Goal: Task Accomplishment & Management: Use online tool/utility

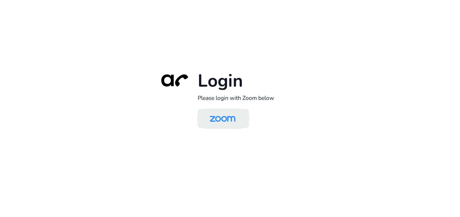
click at [225, 115] on img at bounding box center [222, 119] width 37 height 18
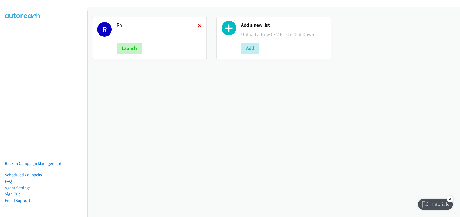
click at [198, 26] on icon at bounding box center [200, 26] width 4 height 4
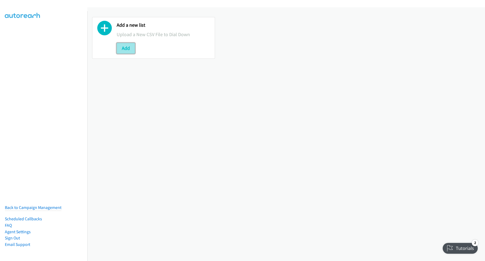
click at [129, 47] on button "Add" at bounding box center [126, 48] width 18 height 11
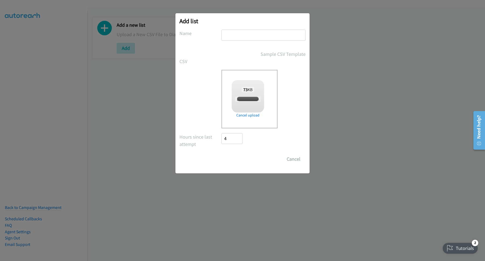
click at [251, 39] on input "text" at bounding box center [264, 35] width 84 height 11
checkbox input "true"
type input "Z"
click at [234, 156] on input "Save List" at bounding box center [236, 159] width 28 height 11
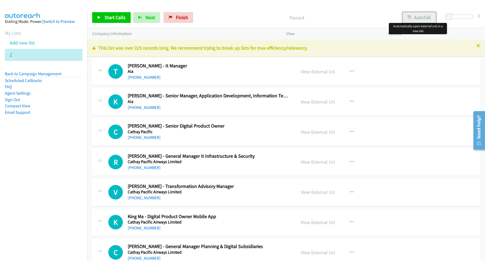
click at [420, 19] on button "AutoTab" at bounding box center [419, 17] width 33 height 11
click at [120, 18] on span "Start Calls" at bounding box center [115, 17] width 21 height 6
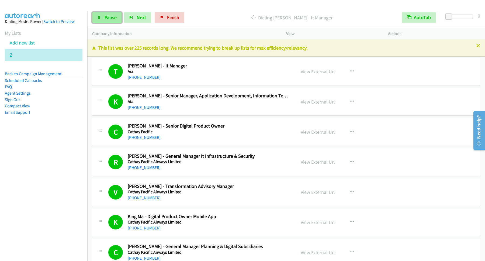
click at [102, 15] on link "Pause" at bounding box center [107, 17] width 30 height 11
click at [115, 14] on link "Start Calls" at bounding box center [111, 17] width 39 height 11
click at [115, 21] on link "Pause" at bounding box center [107, 17] width 30 height 11
click at [105, 17] on span "Start Calls" at bounding box center [115, 17] width 21 height 6
click at [103, 20] on link "Pause" at bounding box center [107, 17] width 30 height 11
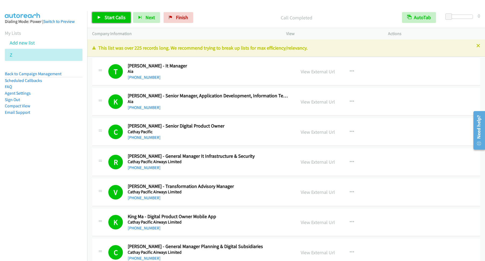
click at [103, 16] on link "Start Calls" at bounding box center [111, 17] width 39 height 11
click at [117, 20] on span "Pause" at bounding box center [111, 17] width 12 height 6
click at [110, 15] on link "Start Calls" at bounding box center [111, 17] width 39 height 11
click at [107, 18] on span "Pause" at bounding box center [111, 17] width 12 height 6
click at [118, 20] on span "Start Calls" at bounding box center [115, 17] width 21 height 6
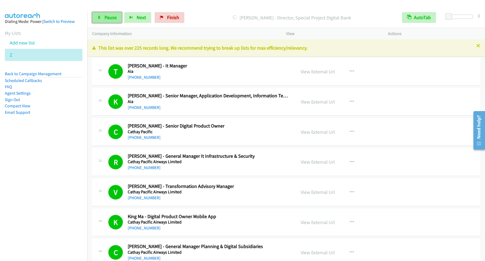
click at [113, 20] on span "Pause" at bounding box center [111, 17] width 12 height 6
click at [133, 16] on div "Start Calls Pause Next Finish" at bounding box center [143, 17] width 103 height 11
click at [130, 17] on link "Start Calls" at bounding box center [111, 17] width 39 height 11
click at [106, 15] on span "Pause" at bounding box center [111, 17] width 12 height 6
click at [124, 19] on span "Start Calls" at bounding box center [115, 17] width 21 height 6
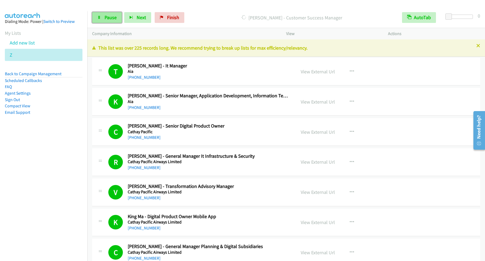
click at [110, 17] on span "Pause" at bounding box center [111, 17] width 12 height 6
click at [121, 19] on span "Start Calls" at bounding box center [115, 17] width 21 height 6
click at [108, 16] on span "Pause" at bounding box center [111, 17] width 12 height 6
click at [125, 17] on span "Start Calls" at bounding box center [115, 17] width 21 height 6
click at [114, 22] on link "Pause" at bounding box center [107, 17] width 30 height 11
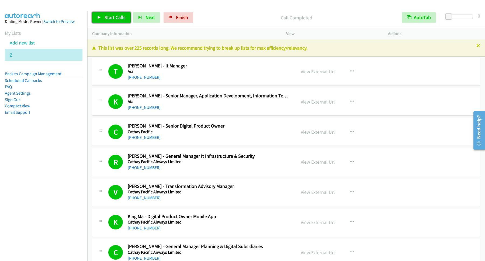
click at [121, 15] on span "Start Calls" at bounding box center [115, 17] width 21 height 6
click at [113, 19] on span "Pause" at bounding box center [111, 17] width 12 height 6
click at [117, 18] on span "Start Calls" at bounding box center [115, 17] width 21 height 6
click at [111, 16] on span "Pause" at bounding box center [111, 17] width 12 height 6
click at [115, 16] on span "Start Calls" at bounding box center [115, 17] width 21 height 6
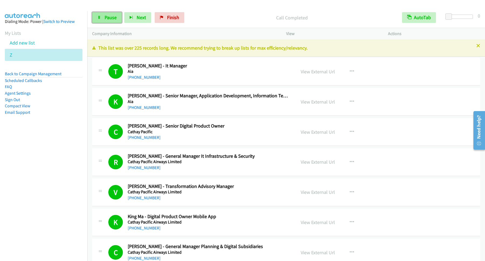
click at [113, 19] on span "Pause" at bounding box center [111, 17] width 12 height 6
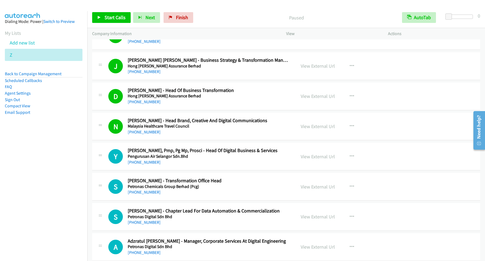
scroll to position [1673, 0]
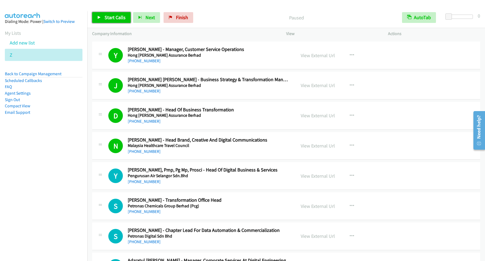
click at [123, 18] on span "Start Calls" at bounding box center [115, 17] width 21 height 6
click at [109, 16] on span "Pause" at bounding box center [111, 17] width 12 height 6
click at [122, 15] on span "Start Calls" at bounding box center [115, 17] width 21 height 6
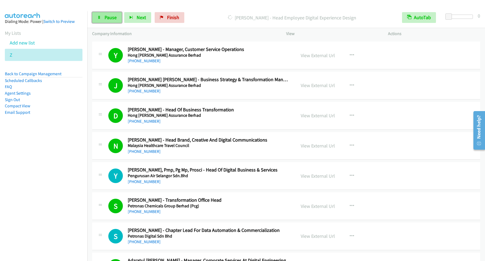
click at [105, 15] on link "Pause" at bounding box center [107, 17] width 30 height 11
click at [102, 16] on link "Start Calls" at bounding box center [111, 17] width 39 height 11
click at [105, 19] on link "Pause" at bounding box center [107, 17] width 30 height 11
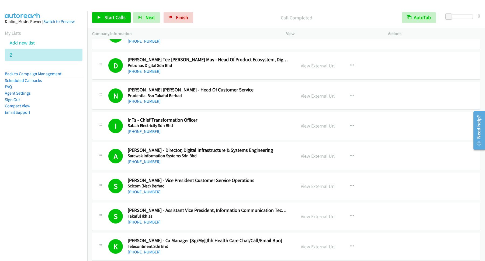
scroll to position [2183, 0]
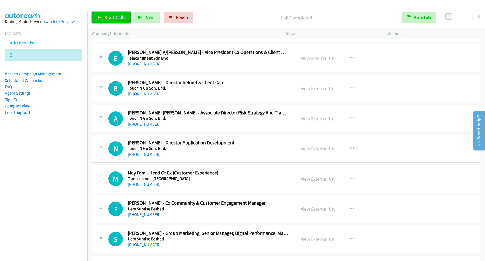
click at [109, 17] on span "Start Calls" at bounding box center [115, 17] width 21 height 6
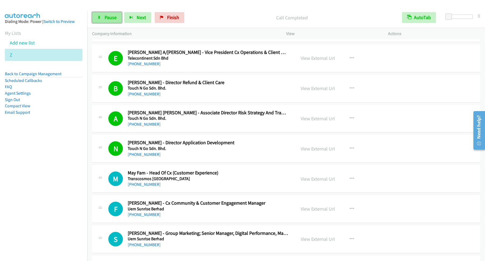
click at [108, 19] on span "Pause" at bounding box center [111, 17] width 12 height 6
click at [124, 19] on span "Start Calls" at bounding box center [115, 17] width 21 height 6
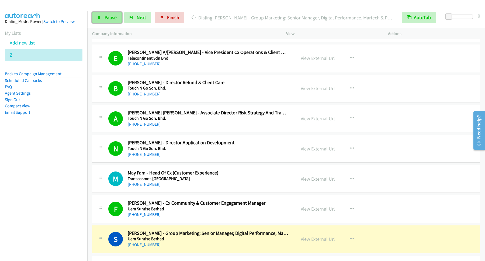
click at [104, 21] on link "Pause" at bounding box center [107, 17] width 30 height 11
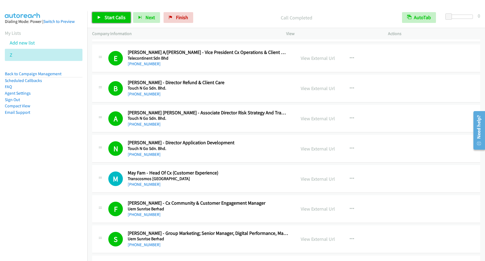
click at [125, 16] on span "Start Calls" at bounding box center [115, 17] width 21 height 6
click at [109, 16] on span "Pause" at bounding box center [111, 17] width 12 height 6
click at [257, 18] on p "Call Completed" at bounding box center [296, 17] width 192 height 7
click at [113, 16] on span "Start Calls" at bounding box center [115, 17] width 21 height 6
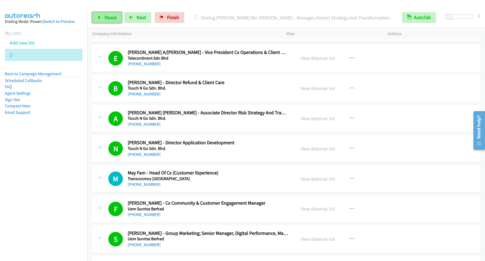
click at [109, 18] on span "Pause" at bounding box center [111, 17] width 12 height 6
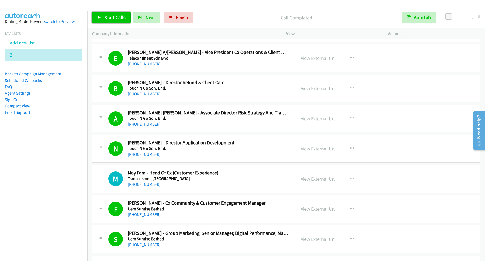
click at [122, 18] on span "Start Calls" at bounding box center [115, 17] width 21 height 6
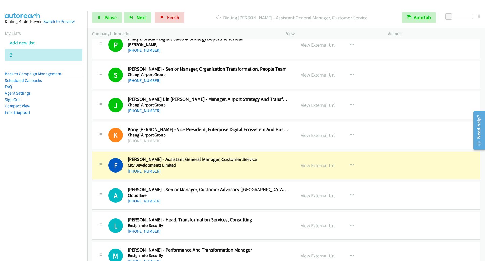
scroll to position [2547, 0]
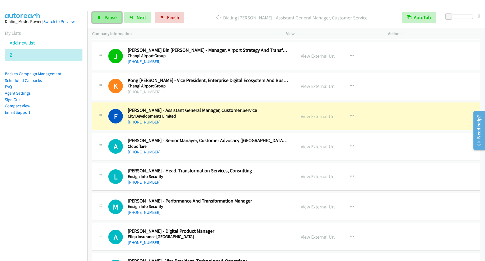
click at [109, 16] on span "Pause" at bounding box center [111, 17] width 12 height 6
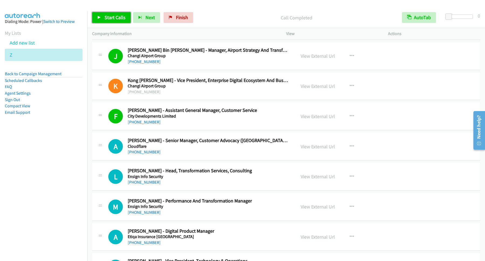
click at [119, 21] on link "Start Calls" at bounding box center [111, 17] width 39 height 11
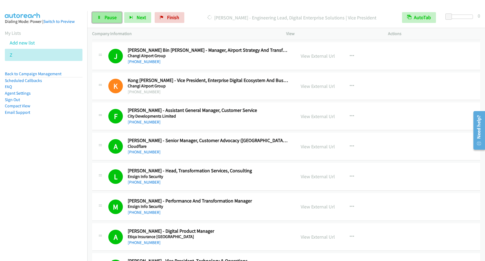
click at [112, 20] on span "Pause" at bounding box center [111, 17] width 12 height 6
click at [113, 21] on link "Start Calls" at bounding box center [111, 17] width 39 height 11
click at [113, 19] on span "Pause" at bounding box center [111, 17] width 12 height 6
click at [108, 17] on span "Start Calls" at bounding box center [115, 17] width 21 height 6
click at [120, 18] on link "Pause" at bounding box center [107, 17] width 30 height 11
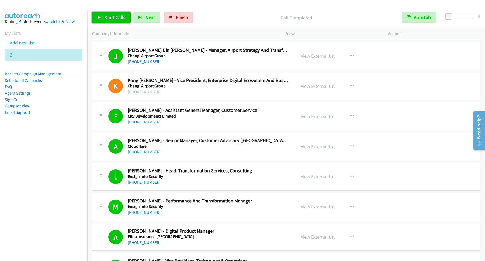
click at [123, 20] on span "Start Calls" at bounding box center [115, 17] width 21 height 6
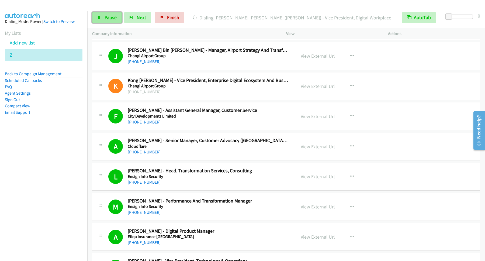
click at [113, 15] on span "Pause" at bounding box center [111, 17] width 12 height 6
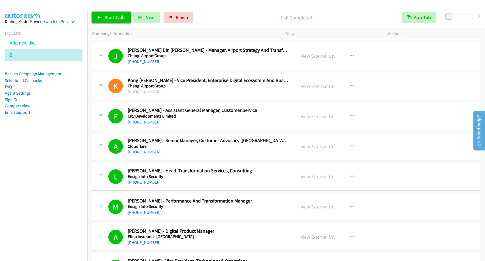
click at [121, 20] on span "Start Calls" at bounding box center [115, 17] width 21 height 6
click at [111, 16] on span "Pause" at bounding box center [111, 17] width 12 height 6
click at [117, 18] on span "Start Calls" at bounding box center [115, 17] width 21 height 6
click at [111, 19] on span "Pause" at bounding box center [111, 17] width 12 height 6
click at [119, 24] on div "Start Calls Pause Next Finish Call Completed AutoTab AutoTab 0" at bounding box center [286, 17] width 398 height 21
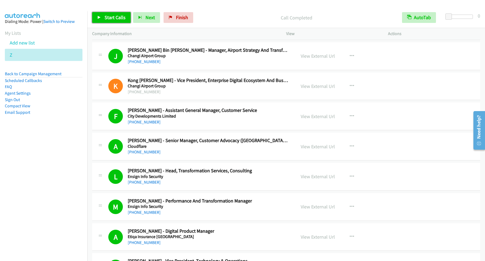
click at [120, 22] on link "Start Calls" at bounding box center [111, 17] width 39 height 11
click at [109, 13] on div "Start Calls Pause Next Finish Dialing Shudi Yang - Assistant Vice President, Di…" at bounding box center [286, 17] width 398 height 21
click at [112, 17] on span "Pause" at bounding box center [111, 17] width 12 height 6
click at [117, 16] on span "Start Calls" at bounding box center [115, 17] width 21 height 6
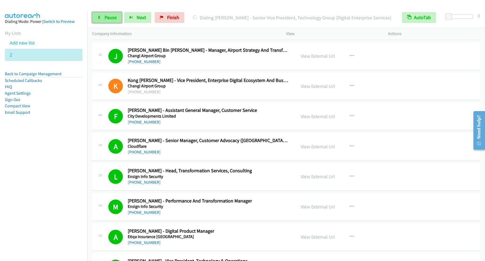
click at [108, 16] on span "Pause" at bounding box center [111, 17] width 12 height 6
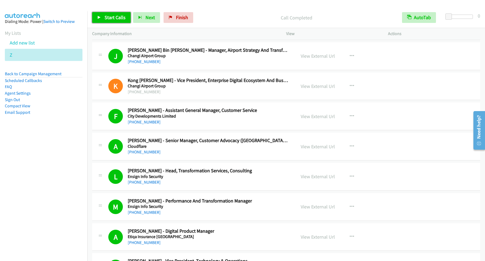
click at [117, 16] on span "Start Calls" at bounding box center [115, 17] width 21 height 6
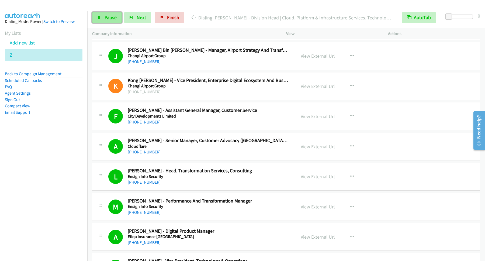
click at [109, 15] on span "Pause" at bounding box center [111, 17] width 12 height 6
